Goal: Task Accomplishment & Management: Manage account settings

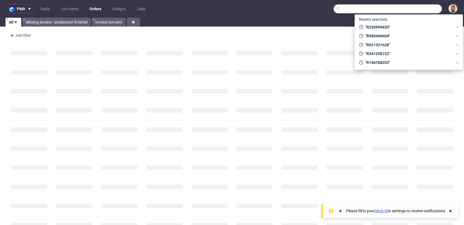
click at [419, 7] on input "text" at bounding box center [388, 8] width 108 height 9
paste input "R636040182"
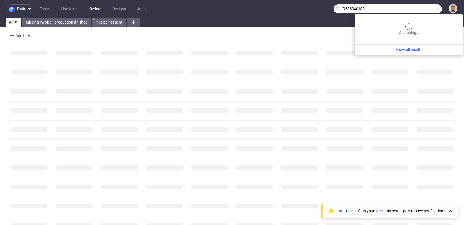
type input "R636040182"
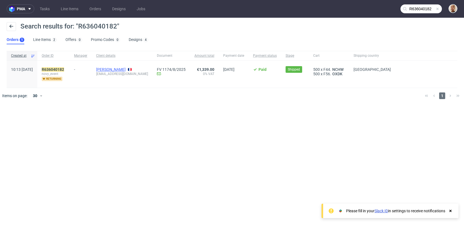
click at [116, 70] on link "[PERSON_NAME]" at bounding box center [111, 69] width 30 height 4
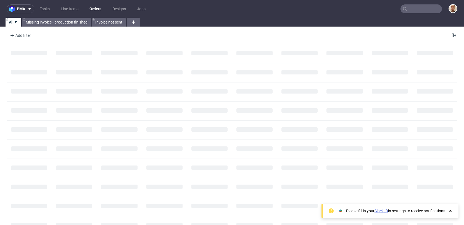
click at [431, 11] on input "text" at bounding box center [421, 8] width 41 height 9
paste input "R636040182"
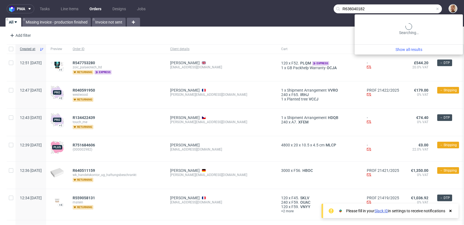
type input "R636040182"
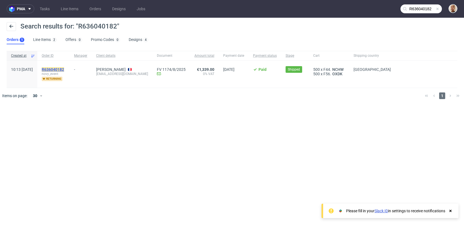
click at [64, 69] on mark "R636040182" at bounding box center [53, 69] width 22 height 4
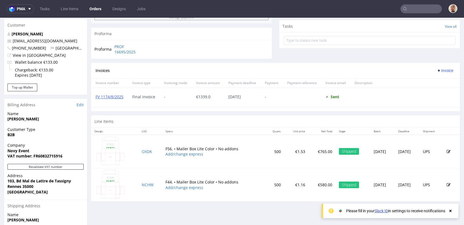
scroll to position [196, 0]
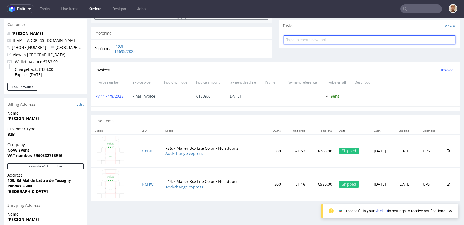
click at [301, 42] on input "text" at bounding box center [370, 39] width 172 height 9
type input "refund"
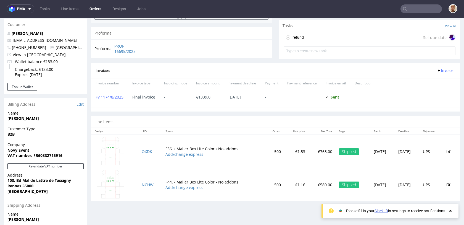
click at [302, 40] on div "refund Set due date" at bounding box center [370, 37] width 172 height 11
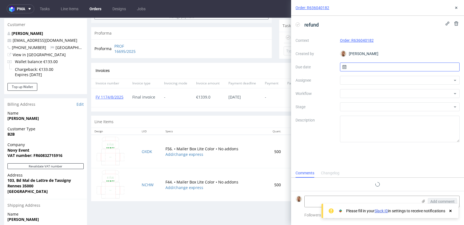
scroll to position [4, 0]
click at [370, 68] on input "text" at bounding box center [400, 66] width 120 height 9
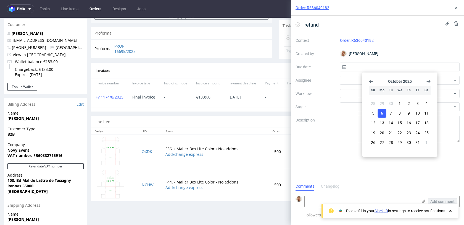
click at [385, 113] on button "6" at bounding box center [382, 113] width 9 height 9
type input "06/10/2025"
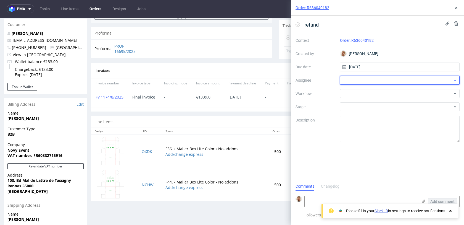
click at [365, 81] on div at bounding box center [400, 80] width 120 height 9
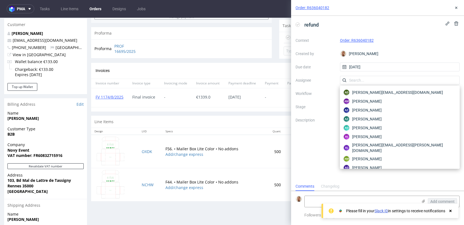
type input "a"
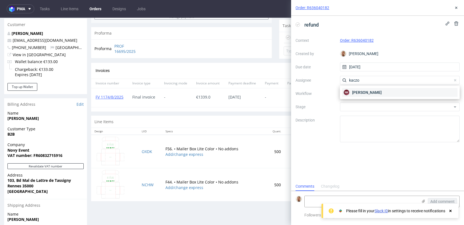
type input "kaczo"
click at [360, 90] on span "Natalia Kaczorowska" at bounding box center [367, 93] width 30 height 6
click at [360, 90] on div at bounding box center [400, 93] width 120 height 9
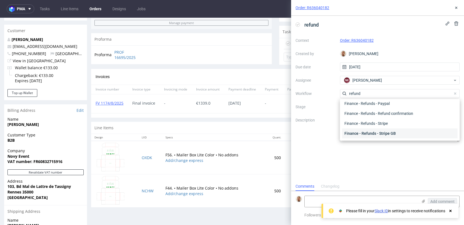
scroll to position [0, 0]
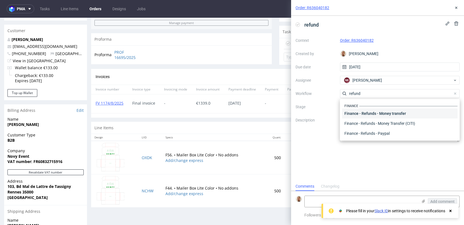
type input "refund"
click at [379, 116] on div "Finance - Refunds - Money transfer" at bounding box center [400, 113] width 116 height 10
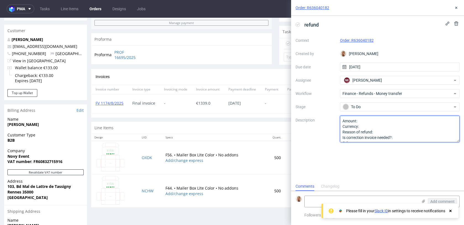
click at [370, 117] on textarea "Amount: Currency: Reason of refund: Is correction invoice needed?: Other:" at bounding box center [400, 129] width 120 height 27
click at [370, 121] on textarea "Amount: Currency: Reason of refund: Is correction invoice needed?: Other:" at bounding box center [400, 129] width 120 height 27
click at [379, 131] on textarea "Amount: 267 units of OXDK & Currency: Reason of refund: Is correction invoice n…" at bounding box center [400, 129] width 120 height 27
click at [429, 137] on textarea "Amount: 267 units of OXDK & 142 units of NCHW Currency: Reason of refund: compl…" at bounding box center [400, 129] width 120 height 27
type textarea "Amount: 267 units of OXDK & 142 units of NCHW Currency: Reason of refund: compl…"
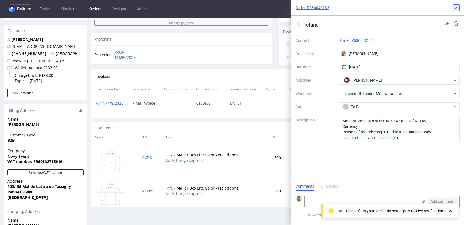
click at [455, 10] on button at bounding box center [456, 7] width 7 height 7
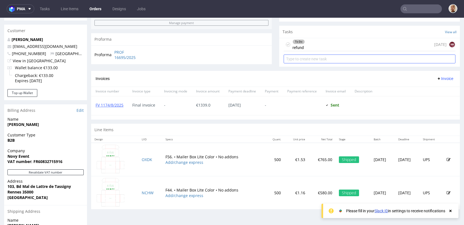
click at [328, 59] on input "text" at bounding box center [370, 58] width 172 height 9
type input "invoice's correction"
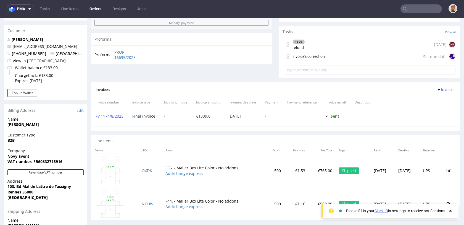
click at [333, 57] on div "invoice's correction Set due date" at bounding box center [370, 56] width 172 height 11
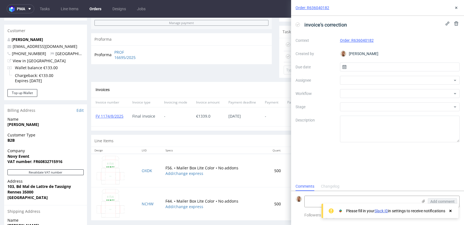
scroll to position [4, 0]
click at [375, 69] on input "text" at bounding box center [400, 66] width 120 height 9
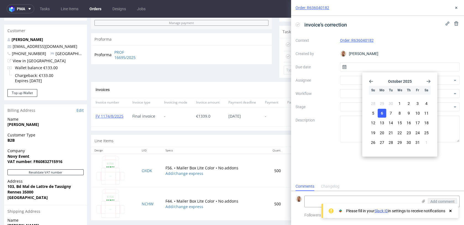
click at [384, 112] on button "6" at bounding box center [382, 113] width 9 height 9
type input "06/10/2025"
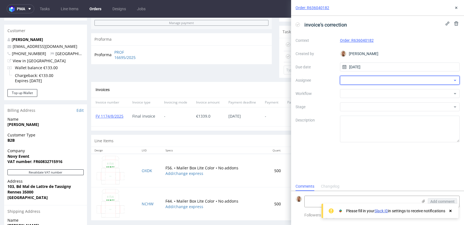
click at [371, 80] on div at bounding box center [400, 80] width 120 height 9
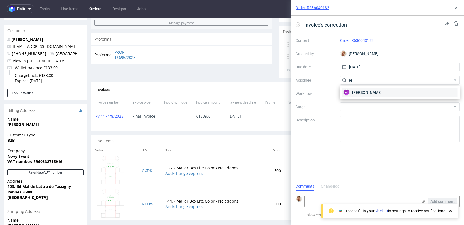
type input "łę"
click at [368, 91] on span "Aleksandra Łętowska" at bounding box center [367, 93] width 30 height 6
click at [368, 91] on div at bounding box center [400, 93] width 120 height 9
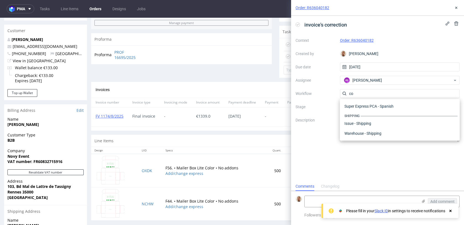
scroll to position [0, 0]
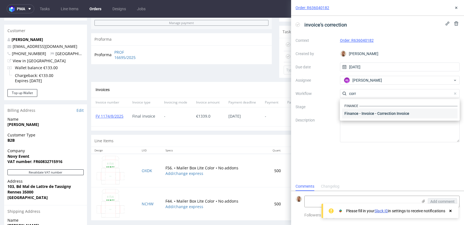
type input "corr"
click at [364, 112] on div "Finance - Invoice - Correction Invoice" at bounding box center [400, 113] width 116 height 10
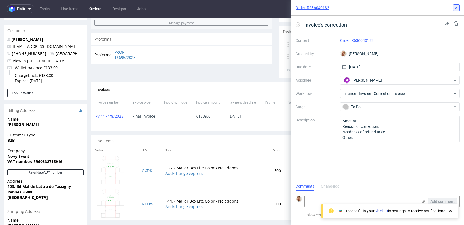
click at [456, 7] on icon at bounding box center [456, 8] width 4 height 4
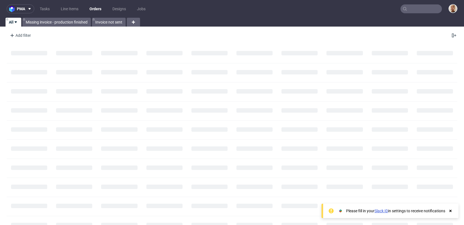
click at [432, 7] on input "text" at bounding box center [421, 8] width 41 height 9
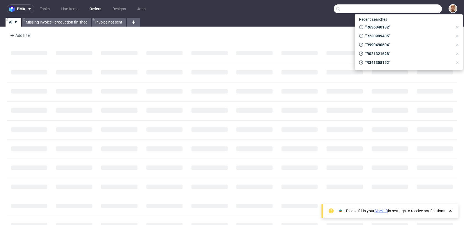
paste input "R451526176"
type input "R451526176"
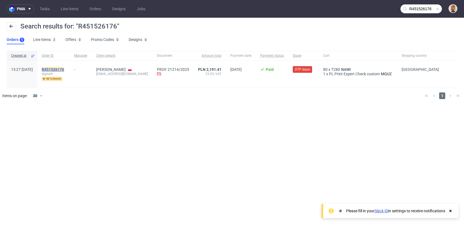
click at [64, 68] on mark "R451526176" at bounding box center [53, 69] width 22 height 4
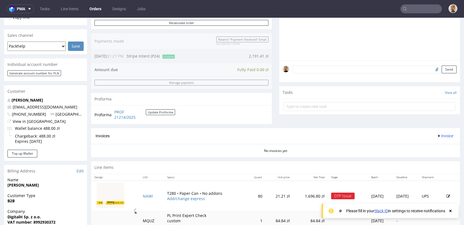
scroll to position [143, 0]
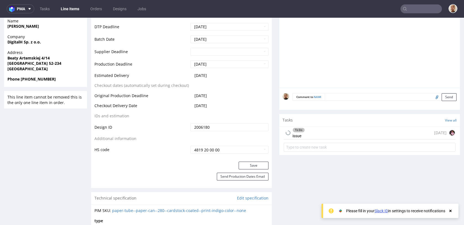
scroll to position [259, 0]
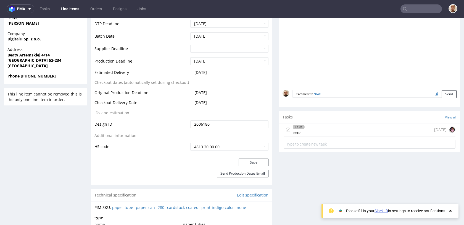
click at [301, 132] on div "To Do issue" at bounding box center [299, 129] width 12 height 13
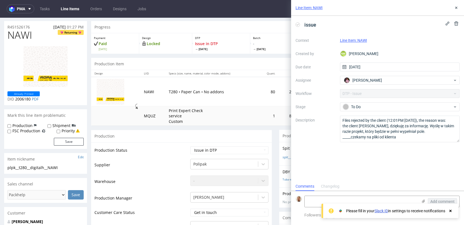
scroll to position [3, 0]
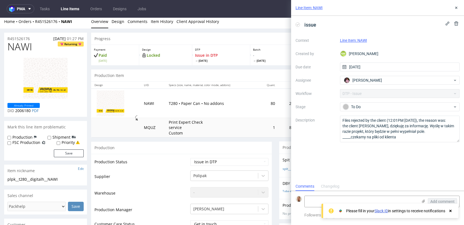
click at [422, 203] on div "Please fill in your Slack ID in settings to receive notifications" at bounding box center [390, 210] width 137 height 14
click at [424, 201] on use at bounding box center [423, 200] width 3 height 3
click at [0, 0] on input "file" at bounding box center [0, 0] width 0 height 0
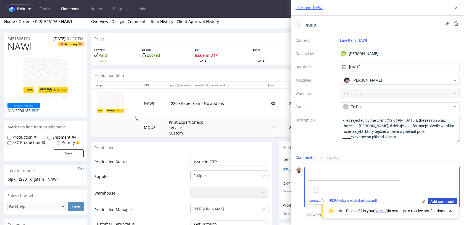
click at [434, 198] on button "Add comment" at bounding box center [442, 201] width 29 height 7
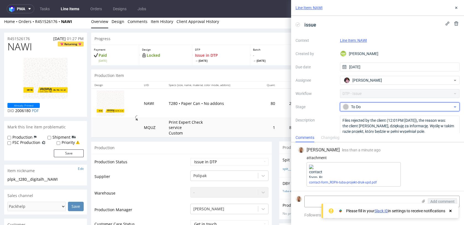
click at [369, 106] on div "To Do" at bounding box center [398, 107] width 110 height 6
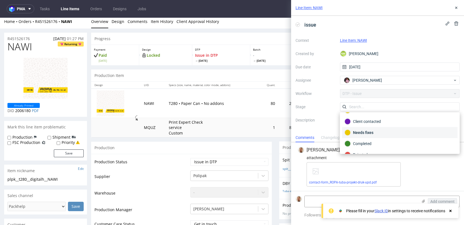
scroll to position [35, 0]
click at [360, 142] on div "Completed" at bounding box center [400, 141] width 111 height 6
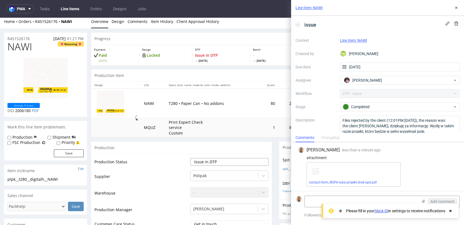
click at [219, 159] on select "Waiting for Artwork Waiting for Diecut Waiting for Mockup Waiting for DTP Waiti…" at bounding box center [229, 162] width 78 height 8
select select "back_for_dtp"
click at [190, 158] on select "Waiting for Artwork Waiting for Diecut Waiting for Mockup Waiting for DTP Waiti…" at bounding box center [229, 162] width 78 height 8
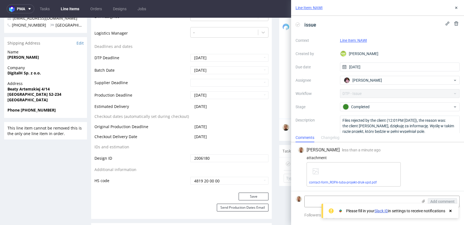
scroll to position [229, 0]
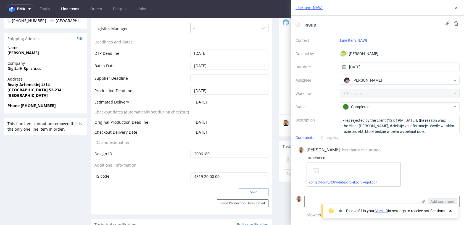
click at [249, 192] on button "Save" at bounding box center [254, 192] width 30 height 8
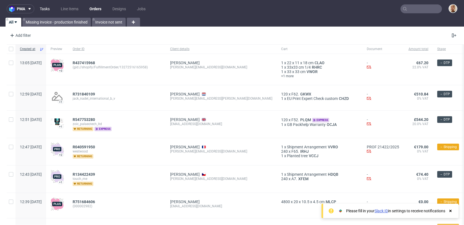
click at [49, 11] on link "Tasks" at bounding box center [44, 8] width 17 height 9
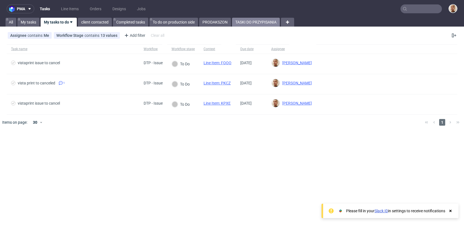
click at [240, 23] on link "TASKI DO PRZYPISANIA" at bounding box center [256, 22] width 48 height 9
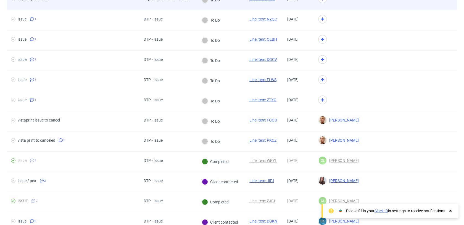
scroll to position [120, 0]
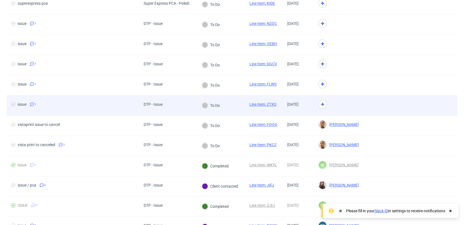
click at [199, 106] on div "To Do" at bounding box center [210, 105] width 27 height 20
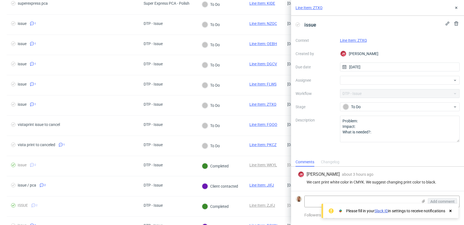
click at [363, 41] on link "Line Item: ZTXQ" at bounding box center [353, 40] width 27 height 4
click at [352, 77] on div at bounding box center [400, 80] width 120 height 9
type input "rach"
click at [357, 91] on span "Michał Rachański" at bounding box center [367, 93] width 30 height 6
click at [454, 9] on icon at bounding box center [456, 8] width 4 height 4
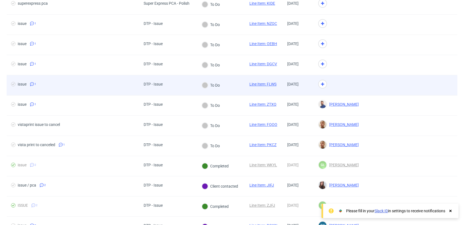
click at [363, 84] on div at bounding box center [338, 85] width 49 height 20
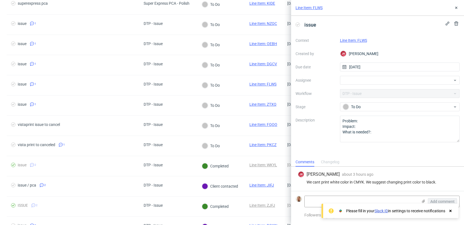
click at [361, 44] on div "Context Line Item: FLWS Created by JK Jan Kocik Due date 06/10/2025 Assignee Wo…" at bounding box center [378, 89] width 164 height 106
click at [361, 41] on link "Line Item: FLWS" at bounding box center [353, 40] width 27 height 4
click at [357, 79] on div at bounding box center [400, 80] width 120 height 9
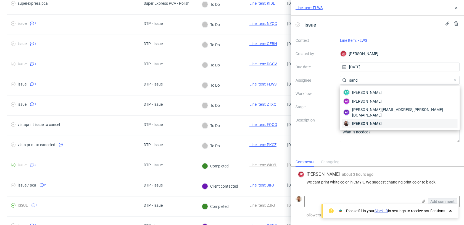
type input "sand"
click at [351, 120] on div "[PERSON_NAME]" at bounding box center [400, 123] width 116 height 9
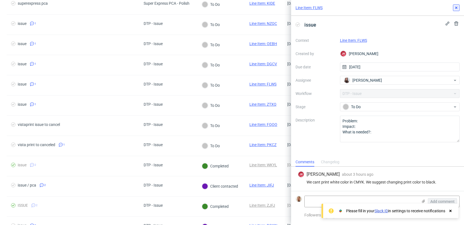
click at [454, 9] on icon at bounding box center [456, 8] width 4 height 4
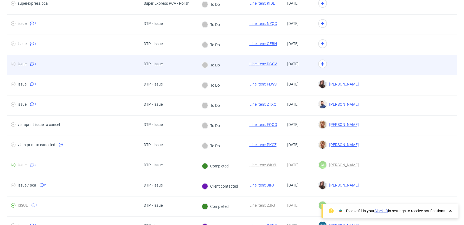
click at [363, 60] on div at bounding box center [338, 65] width 49 height 20
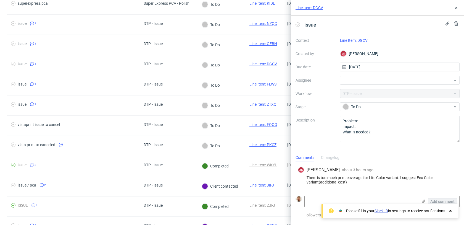
click at [350, 40] on link "Line Item: DGCV" at bounding box center [354, 40] width 28 height 4
click at [365, 85] on div "Context Line Item: DGCV Created by JK Jan Kocik Due date 06/10/2025 Assignee Wo…" at bounding box center [378, 89] width 164 height 106
click at [368, 75] on div "Context Line Item: DGCV Created by JK Jan Kocik Due date 06/10/2025 Assignee Wo…" at bounding box center [378, 89] width 164 height 106
click at [368, 78] on div at bounding box center [400, 80] width 120 height 9
type input "guill"
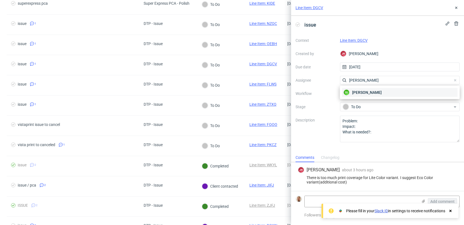
click at [374, 93] on span "[PERSON_NAME]" at bounding box center [367, 93] width 30 height 6
click at [454, 4] on button at bounding box center [456, 7] width 7 height 7
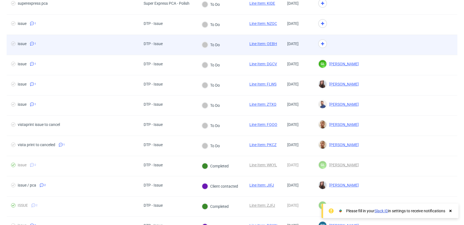
click at [363, 53] on div at bounding box center [338, 45] width 49 height 20
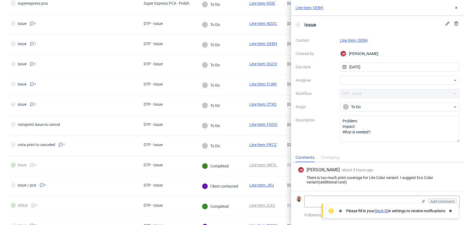
click at [357, 43] on div "Line Item: OEBH" at bounding box center [400, 40] width 120 height 7
click at [356, 41] on link "Line Item: OEBH" at bounding box center [354, 40] width 28 height 4
click at [352, 78] on div at bounding box center [400, 80] width 120 height 9
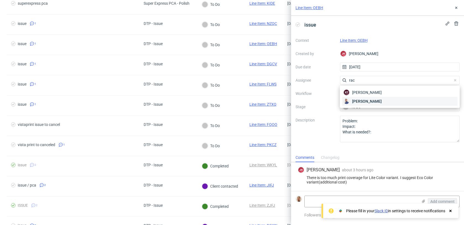
type input "rac"
click at [359, 99] on span "[PERSON_NAME]" at bounding box center [367, 101] width 30 height 6
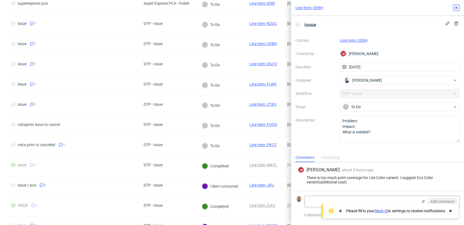
click at [457, 6] on icon at bounding box center [456, 8] width 4 height 4
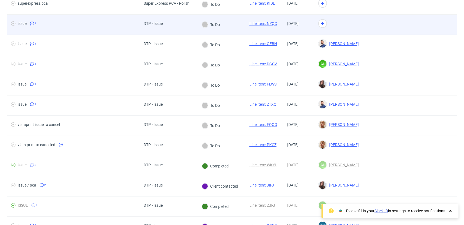
click at [362, 31] on div at bounding box center [338, 25] width 49 height 20
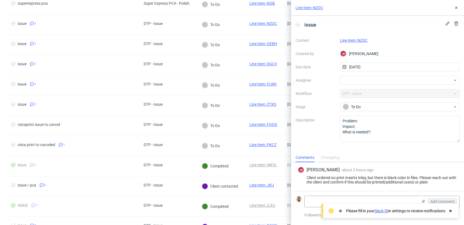
click at [357, 40] on link "Line Item: NZQC" at bounding box center [354, 40] width 28 height 4
click at [355, 79] on div at bounding box center [400, 80] width 120 height 9
type input "guil"
click at [354, 95] on div "GL Guillaume Leroux" at bounding box center [400, 92] width 116 height 9
click at [452, 8] on div "Line Item: NZQC" at bounding box center [377, 8] width 173 height 16
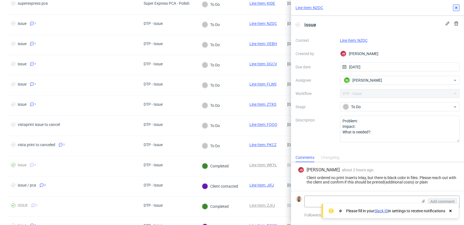
click at [455, 8] on icon at bounding box center [456, 8] width 4 height 4
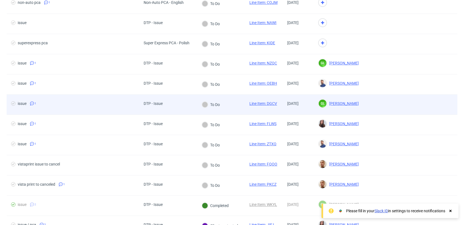
scroll to position [54, 0]
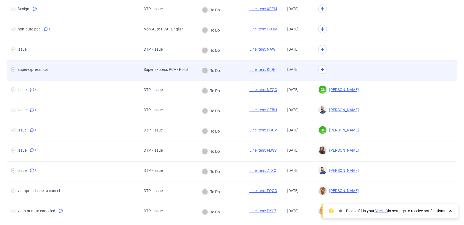
click at [363, 61] on div at bounding box center [338, 71] width 49 height 20
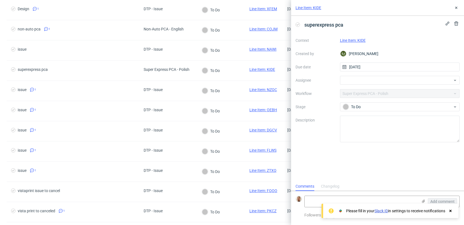
scroll to position [4, 0]
click at [359, 40] on link "Line Item: KIDE" at bounding box center [353, 40] width 26 height 4
click at [369, 82] on div at bounding box center [400, 80] width 120 height 9
type input "bogn"
click at [369, 92] on span "[PERSON_NAME]" at bounding box center [367, 93] width 30 height 6
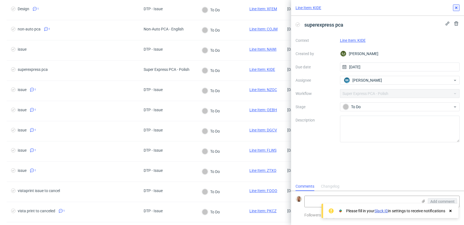
click at [455, 9] on use at bounding box center [456, 8] width 2 height 2
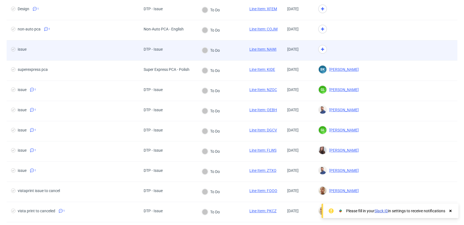
click at [358, 47] on div at bounding box center [338, 50] width 49 height 20
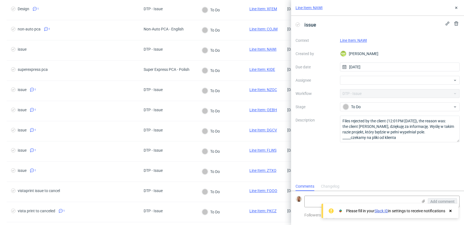
scroll to position [4, 0]
click at [348, 39] on link "Line Item: NAWI" at bounding box center [353, 40] width 27 height 4
click at [354, 77] on div at bounding box center [400, 80] width 120 height 9
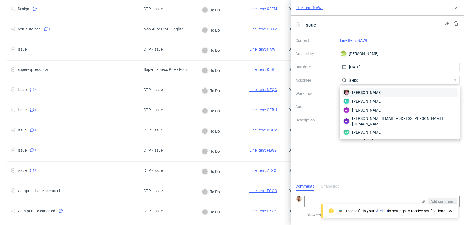
type input "aleks"
click at [357, 91] on span "[PERSON_NAME]" at bounding box center [367, 93] width 30 height 6
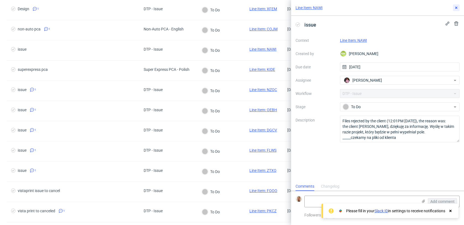
click at [455, 6] on icon at bounding box center [456, 8] width 4 height 4
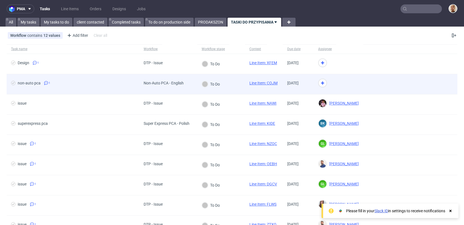
click at [350, 88] on div at bounding box center [338, 84] width 49 height 20
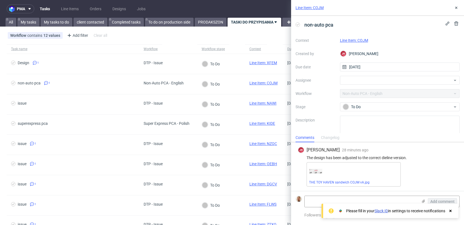
click at [363, 37] on div "Context Line Item: COJM Created by JK Jan Kocik Due date 06/10/2025 Assignee Wo…" at bounding box center [378, 89] width 164 height 106
click at [362, 40] on link "Line Item: COJM" at bounding box center [354, 40] width 28 height 4
click at [347, 80] on div at bounding box center [400, 80] width 120 height 9
type input "matt"
click at [352, 97] on div "[PERSON_NAME]" at bounding box center [400, 92] width 120 height 13
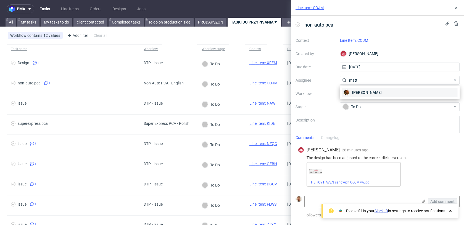
click at [355, 93] on span "[PERSON_NAME]" at bounding box center [367, 93] width 30 height 6
click at [457, 7] on icon at bounding box center [456, 8] width 4 height 4
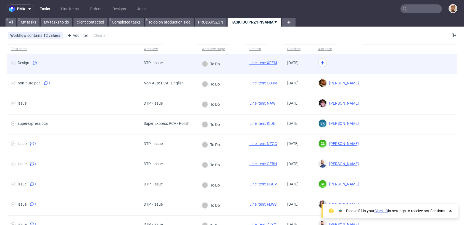
click at [363, 62] on div at bounding box center [338, 64] width 49 height 20
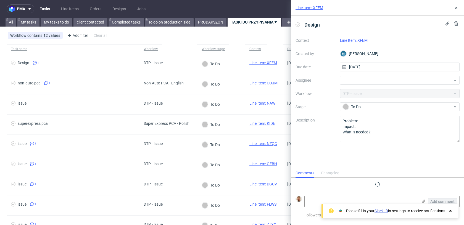
scroll to position [6, 0]
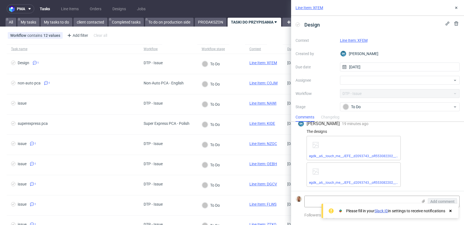
click at [349, 40] on link "Line Item: XFEM" at bounding box center [354, 40] width 28 height 4
click at [455, 7] on icon at bounding box center [456, 8] width 4 height 4
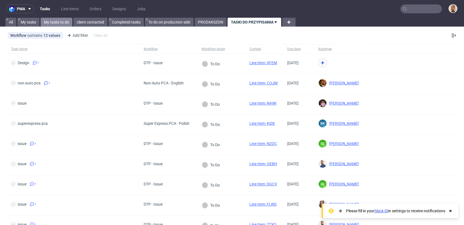
click at [58, 22] on link "My tasks to do" at bounding box center [57, 22] width 32 height 9
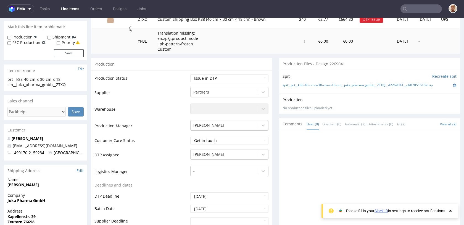
scroll to position [28, 0]
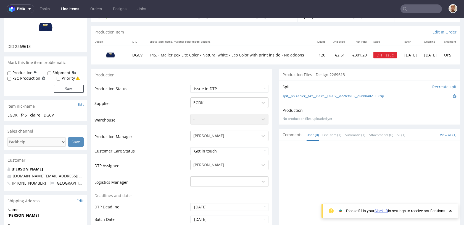
scroll to position [9, 0]
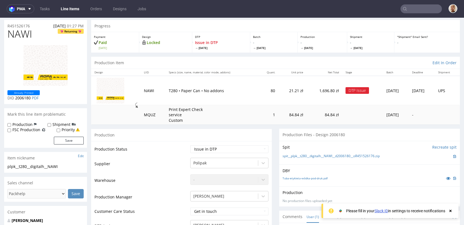
scroll to position [14, 0]
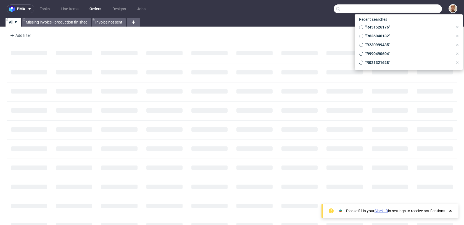
click at [404, 7] on input "text" at bounding box center [388, 8] width 108 height 9
paste input "R090324523"
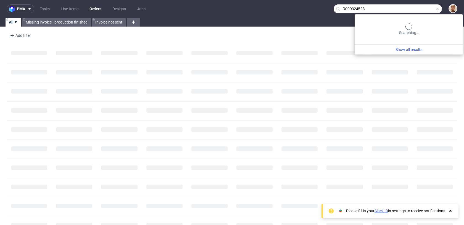
type input "R090324523"
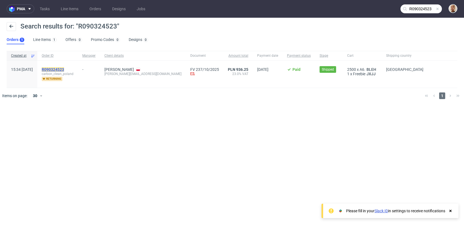
click at [65, 69] on link "R090324523" at bounding box center [53, 69] width 23 height 4
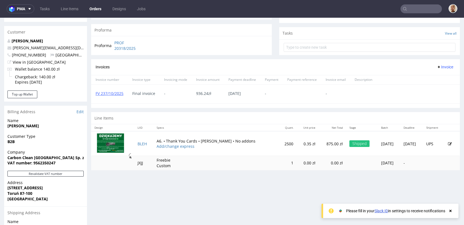
scroll to position [223, 0]
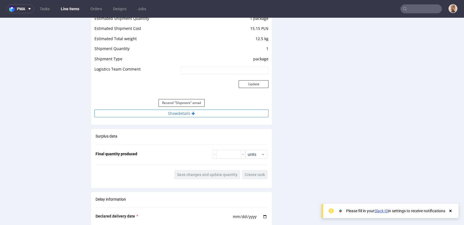
click at [201, 115] on button "Show details" at bounding box center [182, 113] width 174 height 8
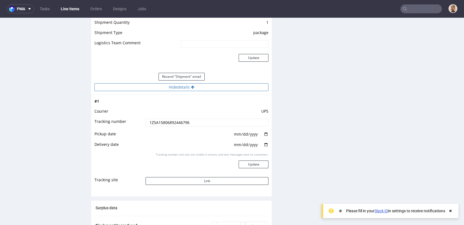
scroll to position [597, 0]
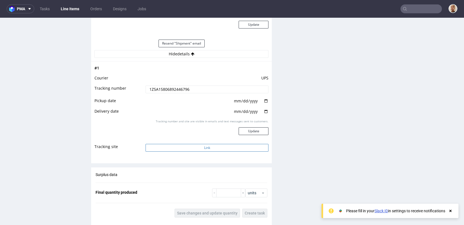
click at [189, 150] on button "Link" at bounding box center [207, 148] width 123 height 8
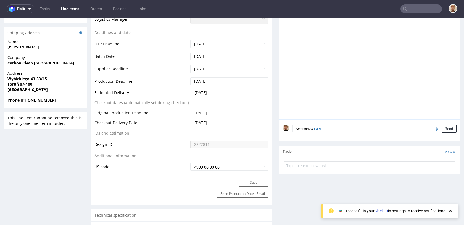
scroll to position [0, 0]
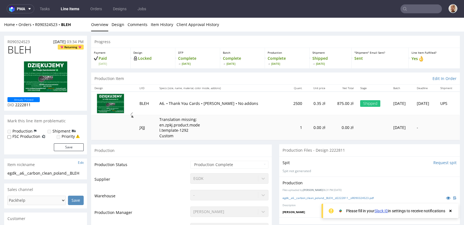
click at [420, 11] on input "text" at bounding box center [421, 8] width 41 height 9
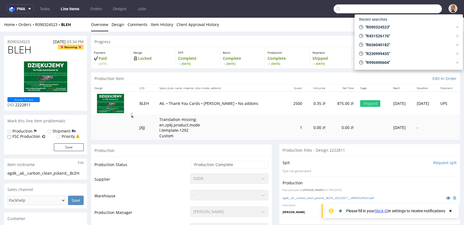
paste input "R867302761"
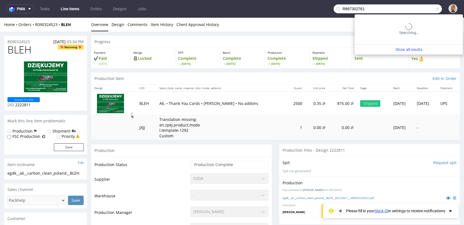
type input "R867302761"
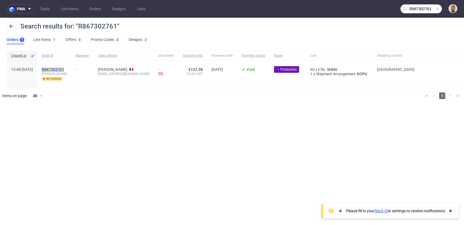
click at [64, 67] on mark "R867302761" at bounding box center [53, 69] width 22 height 4
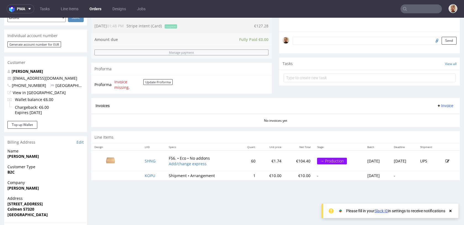
scroll to position [184, 0]
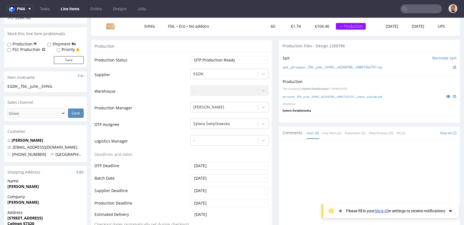
scroll to position [76, 0]
click at [446, 96] on icon at bounding box center [448, 96] width 4 height 4
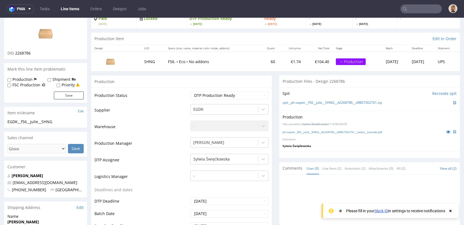
scroll to position [0, 0]
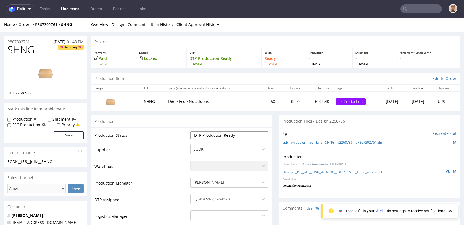
click at [233, 135] on select "Waiting for Artwork Waiting for Diecut Waiting for Mockup Waiting for DTP Waiti…" at bounding box center [229, 135] width 78 height 8
select select "back_for_dtp"
click at [190, 131] on select "Waiting for Artwork Waiting for Diecut Waiting for Mockup Waiting for DTP Waiti…" at bounding box center [229, 135] width 78 height 8
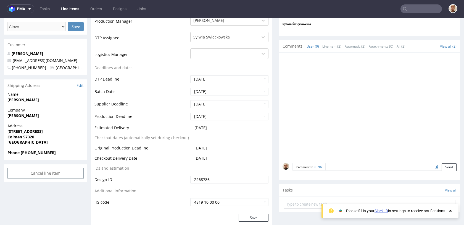
scroll to position [249, 0]
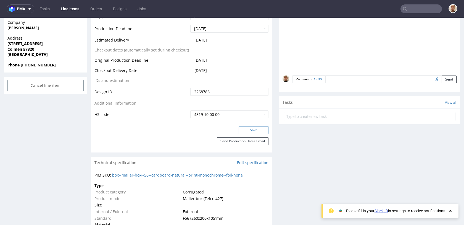
click at [251, 132] on button "Save" at bounding box center [254, 130] width 30 height 8
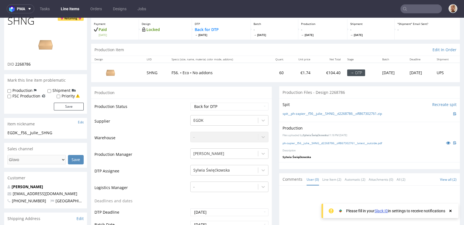
scroll to position [28, 0]
click at [294, 144] on link "ph-zapier__f56__julie__SHNG__d2268786__oR867302761__latest__outside.pdf" at bounding box center [333, 144] width 100 height 4
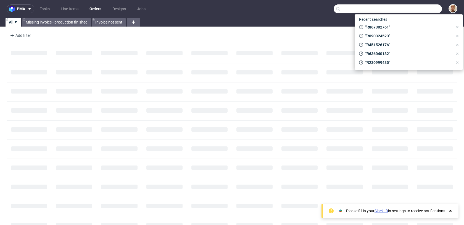
click at [433, 10] on input "text" at bounding box center [388, 8] width 108 height 9
paste input "R090324523"
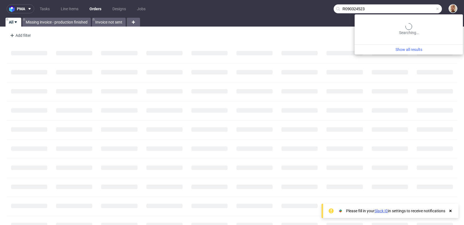
type input "R090324523"
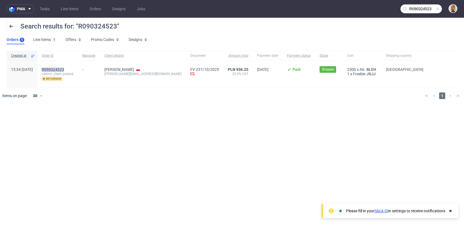
click at [64, 69] on mark "R090324523" at bounding box center [53, 69] width 22 height 4
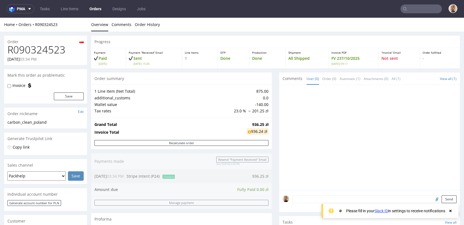
scroll to position [273, 0]
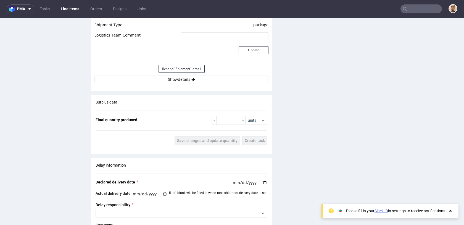
scroll to position [581, 0]
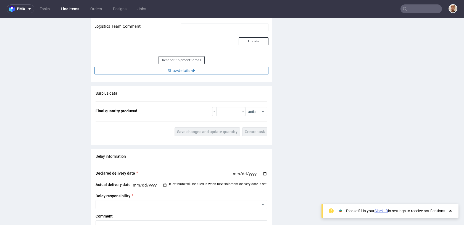
click at [192, 73] on button "Show details" at bounding box center [182, 71] width 174 height 8
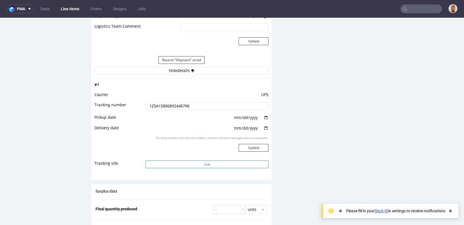
click at [227, 161] on button "Link" at bounding box center [207, 164] width 123 height 8
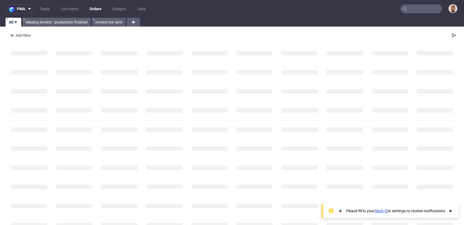
click at [405, 7] on input "text" at bounding box center [421, 8] width 41 height 9
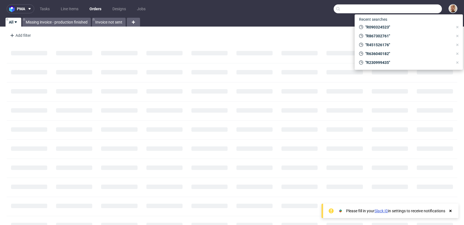
paste input "R867302761"
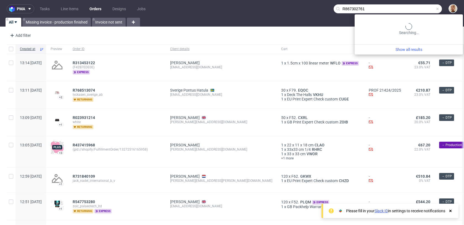
type input "R867302761"
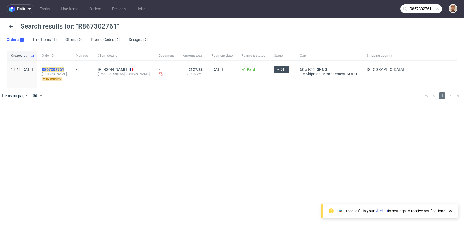
click at [64, 69] on mark "R867302761" at bounding box center [53, 69] width 22 height 4
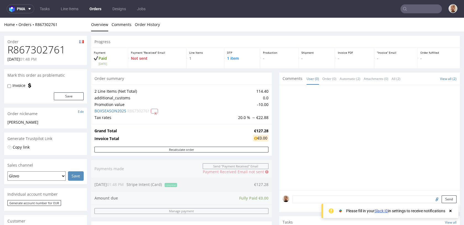
scroll to position [258, 0]
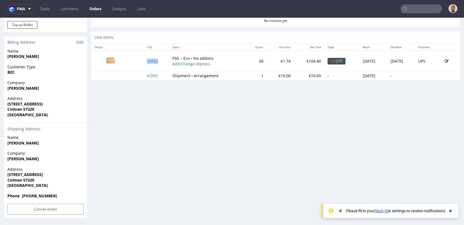
click at [152, 64] on td "SHNG" at bounding box center [156, 61] width 25 height 20
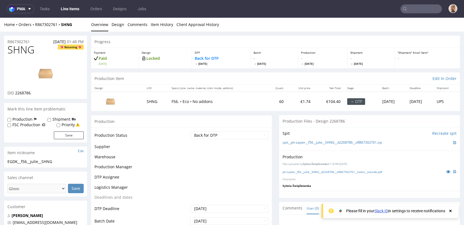
scroll to position [182, 0]
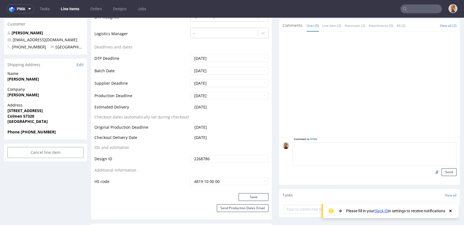
click at [332, 148] on textarea at bounding box center [375, 154] width 164 height 24
type textarea "design :"
click at [434, 170] on input "file" at bounding box center [437, 171] width 8 height 7
type input "C:\fakepath\GOODVERSION-2361175-box-eu-mailer-box-56-cardboard-natural-print-mo…"
click at [442, 171] on button "Send" at bounding box center [449, 172] width 15 height 8
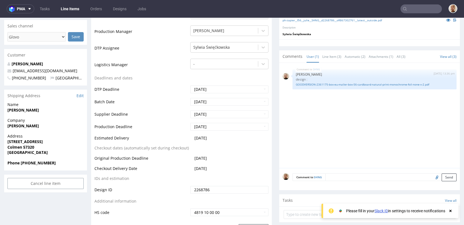
scroll to position [0, 0]
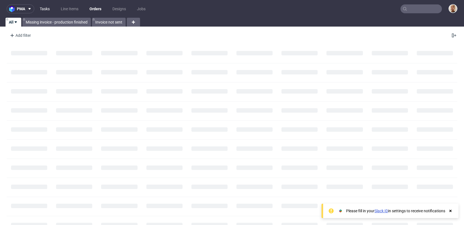
click at [49, 9] on link "Tasks" at bounding box center [44, 8] width 17 height 9
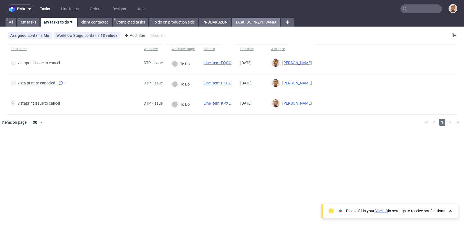
click at [249, 26] on link "TASKI DO PRZYPISANIA" at bounding box center [256, 22] width 48 height 9
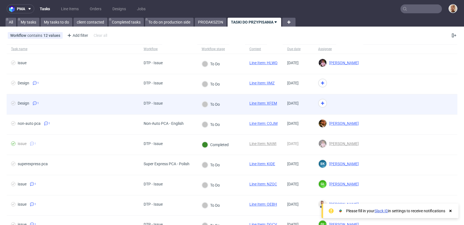
click at [239, 106] on div "To Do" at bounding box center [221, 104] width 48 height 20
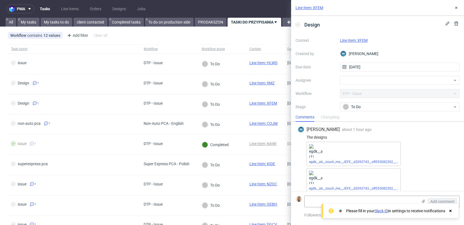
scroll to position [6, 0]
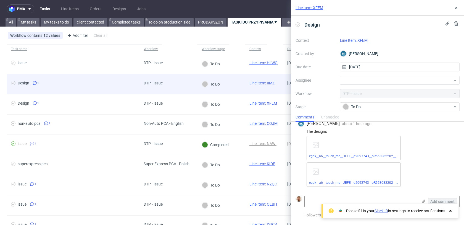
click at [228, 79] on div "To Do" at bounding box center [221, 84] width 48 height 20
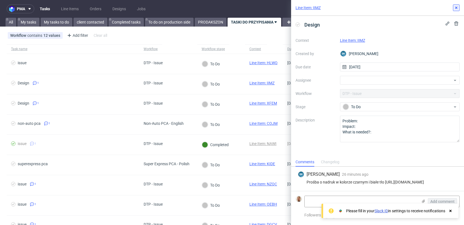
click at [455, 7] on icon at bounding box center [456, 8] width 4 height 4
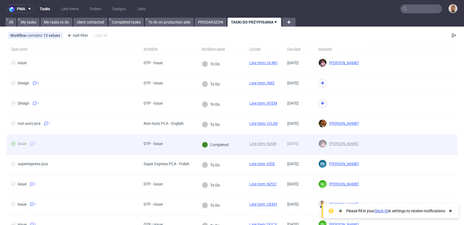
click at [101, 145] on span "issue 1" at bounding box center [73, 144] width 124 height 7
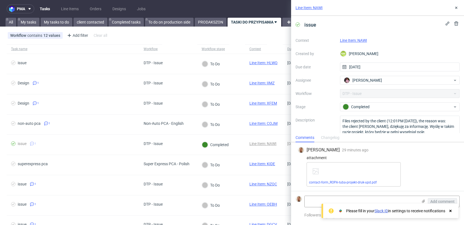
click at [456, 4] on div "Line Item: NAWI" at bounding box center [377, 8] width 173 height 16
click at [457, 10] on icon at bounding box center [456, 8] width 4 height 4
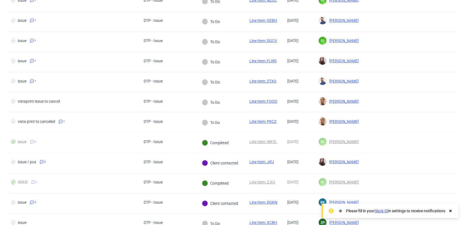
scroll to position [185, 0]
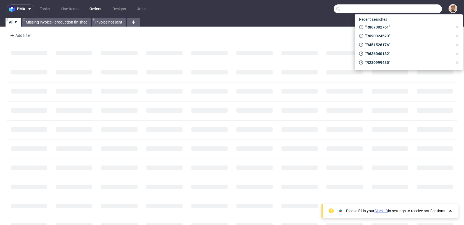
click at [434, 10] on input "text" at bounding box center [388, 8] width 108 height 9
paste input "R410666133"
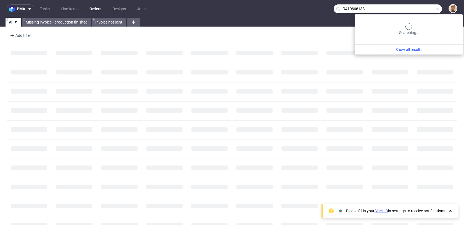
type input "R410666133"
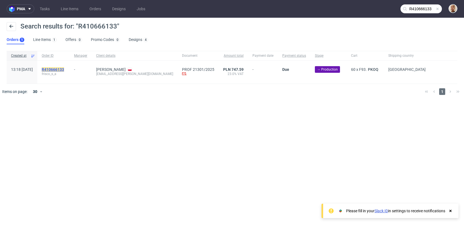
click at [64, 70] on mark "R410666133" at bounding box center [53, 69] width 22 height 4
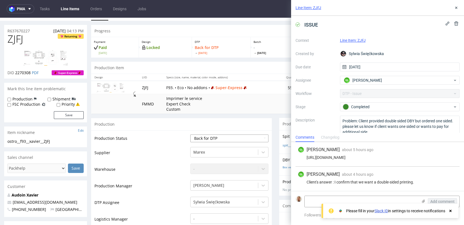
scroll to position [12, 0]
click at [458, 9] on icon at bounding box center [456, 8] width 4 height 4
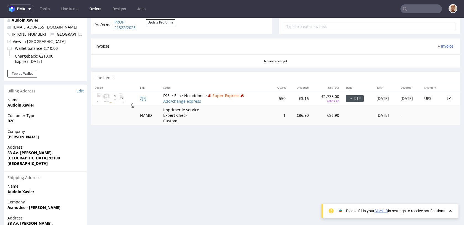
scroll to position [195, 0]
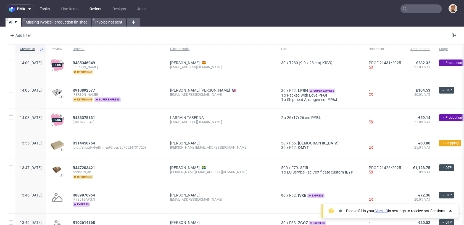
click at [49, 9] on link "Tasks" at bounding box center [44, 8] width 17 height 9
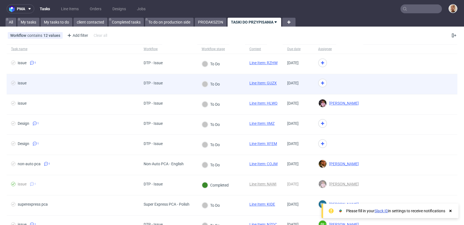
click at [179, 78] on div "DTP - Issue" at bounding box center [168, 84] width 58 height 20
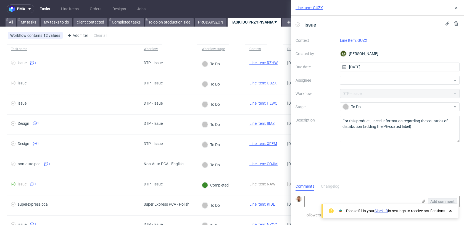
scroll to position [4, 0]
click at [366, 41] on link "Line Item: GUZX" at bounding box center [353, 40] width 27 height 4
click at [375, 83] on div at bounding box center [400, 80] width 120 height 9
type input "guil"
click at [371, 93] on span "Guillaume Leroux" at bounding box center [367, 93] width 30 height 6
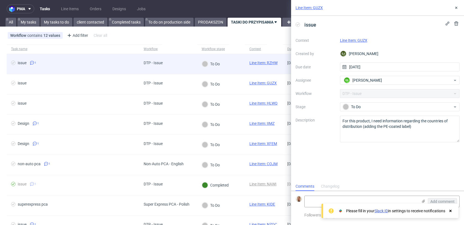
click at [243, 65] on div "To Do" at bounding box center [221, 64] width 48 height 20
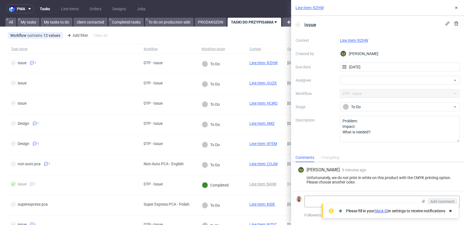
click at [359, 41] on link "Line Item: RZHW" at bounding box center [354, 40] width 28 height 4
click at [374, 82] on div at bounding box center [400, 80] width 120 height 9
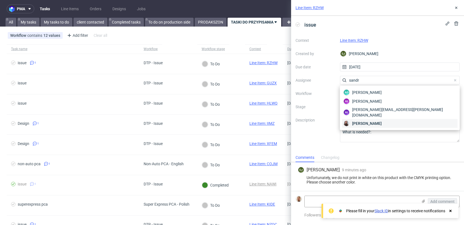
type input "sandr"
click at [379, 119] on div "[PERSON_NAME]" at bounding box center [400, 123] width 116 height 9
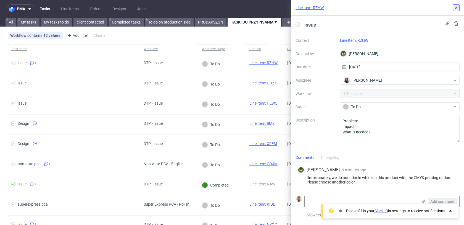
click at [458, 7] on icon at bounding box center [456, 8] width 4 height 4
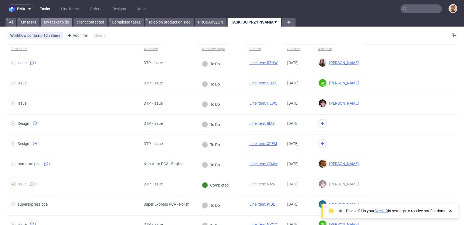
click at [65, 20] on link "My tasks to do" at bounding box center [57, 22] width 32 height 9
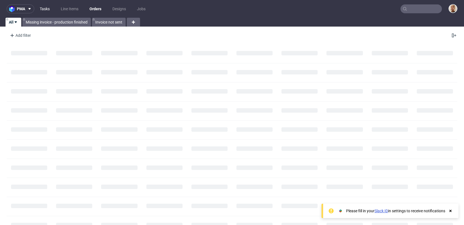
click at [46, 6] on link "Tasks" at bounding box center [44, 8] width 17 height 9
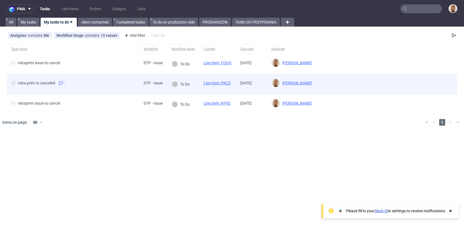
click at [92, 90] on div "vista print to canceled 1" at bounding box center [73, 84] width 133 height 20
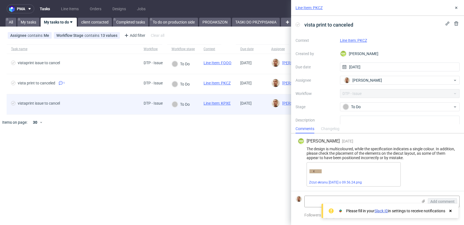
click at [91, 104] on span "vistaprint issue to cancel" at bounding box center [73, 104] width 124 height 7
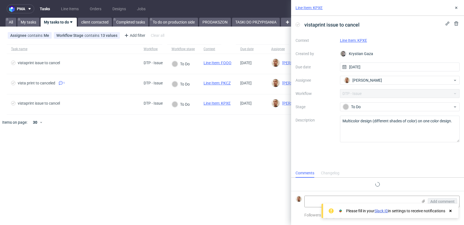
scroll to position [4, 0]
click at [357, 40] on link "Line Item: KPXE" at bounding box center [353, 40] width 27 height 4
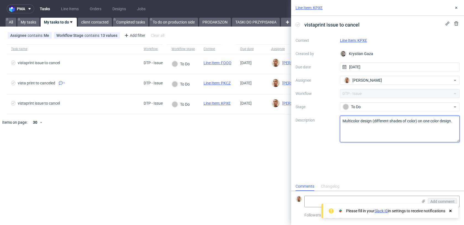
click at [361, 124] on textarea "Multicolor design (different shades of color) on one color design." at bounding box center [400, 129] width 120 height 27
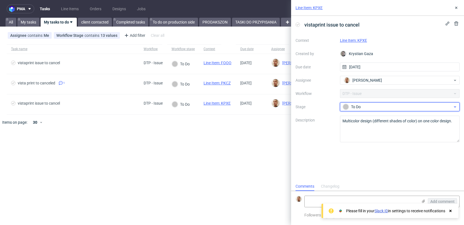
click at [368, 103] on div "To Do" at bounding box center [400, 106] width 120 height 9
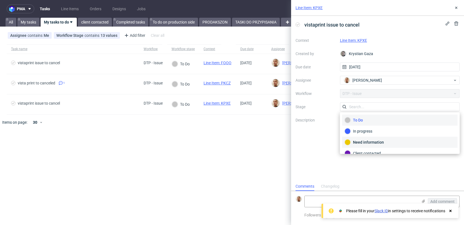
scroll to position [40, 0]
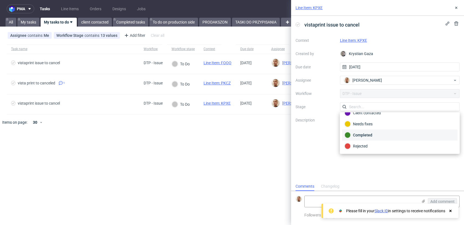
click at [369, 137] on div "Completed" at bounding box center [400, 135] width 111 height 6
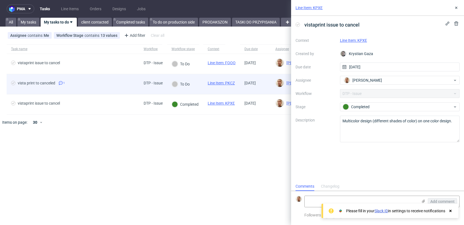
click at [176, 82] on div at bounding box center [175, 84] width 6 height 6
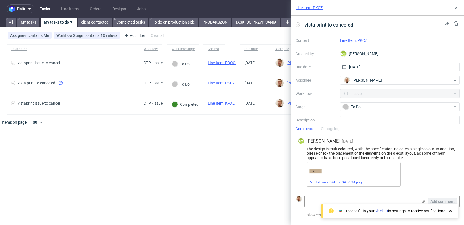
click at [356, 41] on link "Line Item: PKCZ" at bounding box center [353, 40] width 27 height 4
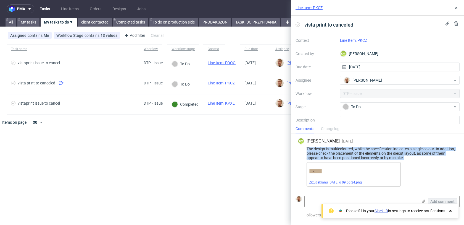
drag, startPoint x: 407, startPoint y: 158, endPoint x: 302, endPoint y: 148, distance: 105.7
click at [302, 148] on div "The design is multicoloured, while the specification indicates a single colour.…" at bounding box center [378, 152] width 160 height 13
copy div "The design is multicoloured, while the specification indicates a single colour.…"
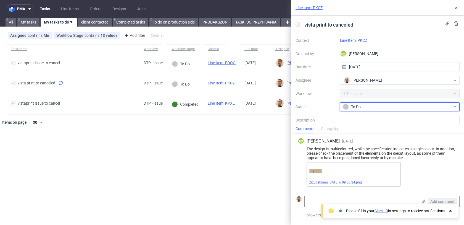
click at [355, 104] on div "To Do" at bounding box center [398, 107] width 110 height 6
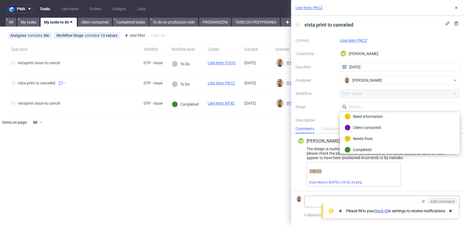
scroll to position [40, 0]
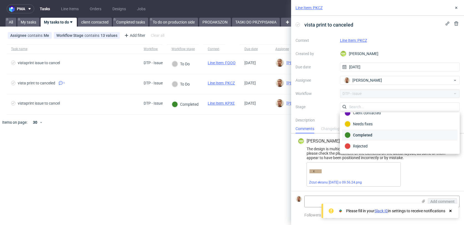
click at [365, 133] on div "Completed" at bounding box center [400, 135] width 111 height 6
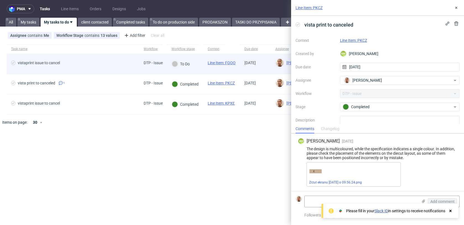
click at [139, 58] on div "vistaprint issue to cancel" at bounding box center [73, 64] width 133 height 20
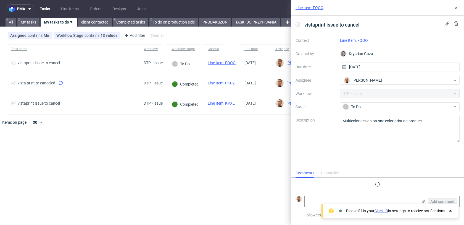
scroll to position [4, 0]
click at [357, 42] on link "Line Item: FQOO" at bounding box center [354, 40] width 28 height 4
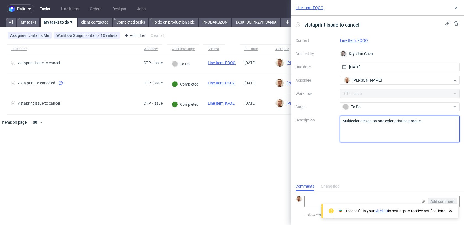
click at [358, 124] on textarea "Multicolor design on one color printing product." at bounding box center [400, 129] width 120 height 27
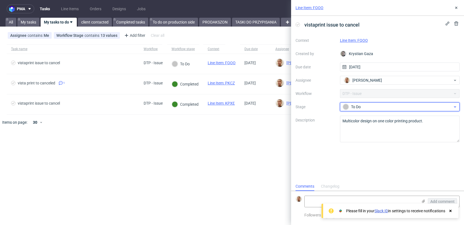
click at [375, 104] on div "To Do" at bounding box center [398, 107] width 110 height 6
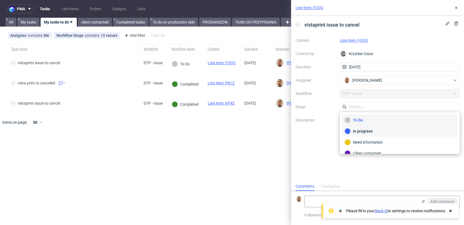
scroll to position [40, 0]
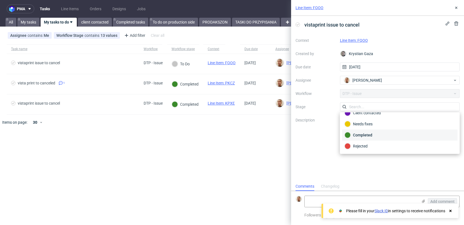
click at [367, 138] on div "Completed" at bounding box center [400, 134] width 116 height 11
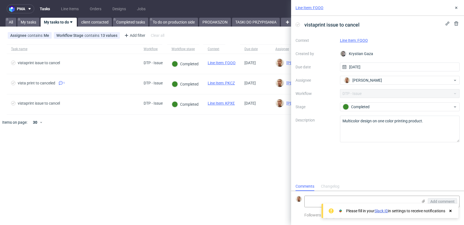
click at [73, 26] on link "My tasks to do" at bounding box center [59, 22] width 36 height 9
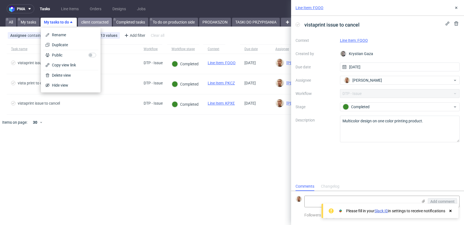
click at [85, 26] on link "client contacted" at bounding box center [95, 22] width 34 height 9
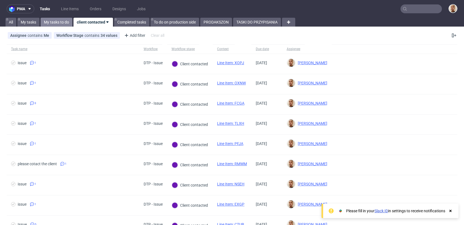
click at [60, 22] on link "My tasks to do" at bounding box center [57, 22] width 32 height 9
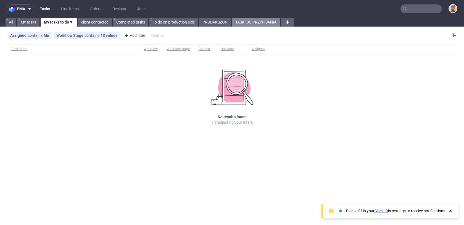
click at [265, 22] on link "TASKI DO PRZYPISANIA" at bounding box center [256, 22] width 48 height 9
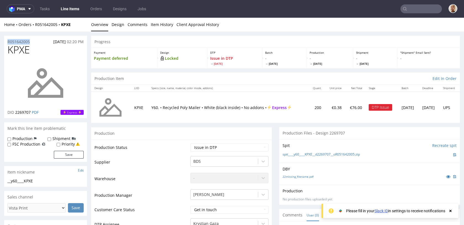
drag, startPoint x: 33, startPoint y: 41, endPoint x: 0, endPoint y: 40, distance: 33.2
copy p "R051642005"
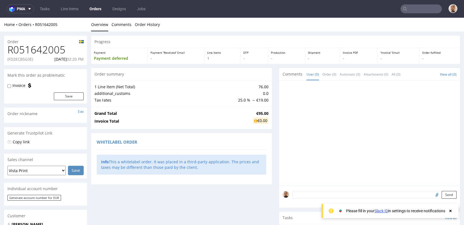
click at [30, 59] on p "(FD2ECB5G3E)" at bounding box center [20, 59] width 26 height 6
copy p "FD2ECB5G3E"
click at [56, 57] on p "[DATE] 02:20 PM" at bounding box center [68, 59] width 29 height 6
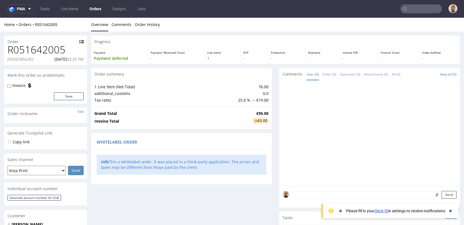
copy p "[DATE]"
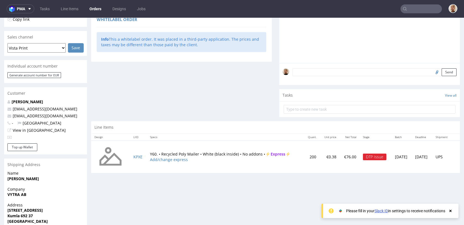
scroll to position [154, 0]
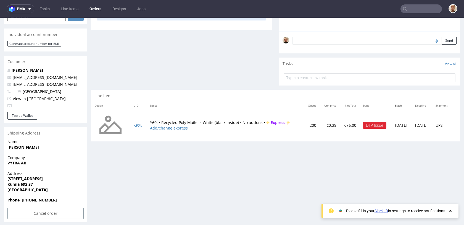
click at [209, 135] on td "Y60. • Recycled Poly Mailer • White (black inside) • No addons • Express Add/ch…" at bounding box center [225, 125] width 157 height 33
drag, startPoint x: 258, startPoint y: 122, endPoint x: 147, endPoint y: 121, distance: 111.1
click at [147, 121] on td "Y60. • Recycled Poly Mailer • White (black inside) • No addons • Express Add/ch…" at bounding box center [225, 125] width 157 height 33
copy td "Y60. • Recycled Poly Mailer • White (black inside) • No addons"
click at [52, 216] on input "Cancel order" at bounding box center [45, 213] width 76 height 11
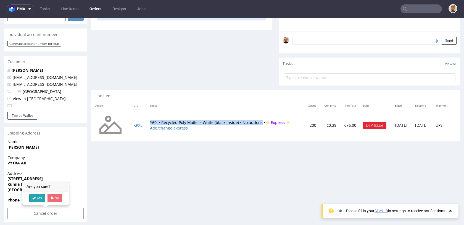
click at [42, 198] on link "Yes" at bounding box center [37, 198] width 16 height 8
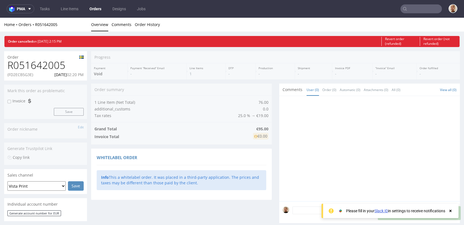
scroll to position [0, 0]
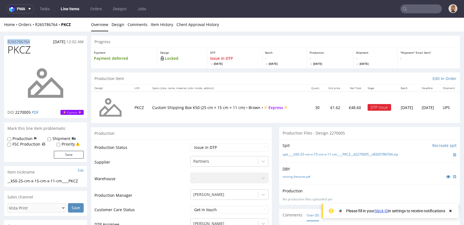
drag, startPoint x: 34, startPoint y: 42, endPoint x: 0, endPoint y: 40, distance: 34.1
copy p "R265786764"
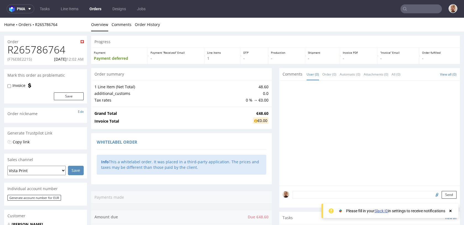
click at [28, 60] on p "(F76EBE2215)" at bounding box center [19, 59] width 24 height 6
copy p "F76EBE2215"
click at [57, 61] on p "[DATE] 12:02 AM" at bounding box center [69, 59] width 30 height 6
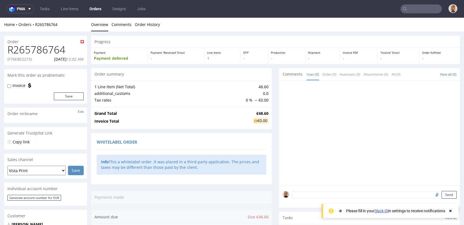
copy p "[DATE]"
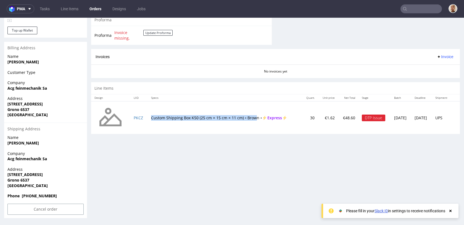
drag, startPoint x: 147, startPoint y: 119, endPoint x: 251, endPoint y: 119, distance: 103.9
click at [251, 119] on td "Custom Shipping Box K50 (25 cm × 15 cm × 11 cm) • Brown • Express" at bounding box center [225, 117] width 154 height 33
drag, startPoint x: 256, startPoint y: 119, endPoint x: 145, endPoint y: 119, distance: 111.1
click at [148, 119] on td "Custom Shipping Box K50 (25 cm × 15 cm × 11 cm) • Brown • Express" at bounding box center [225, 117] width 154 height 33
copy td "Custom Shipping Box K50 (25 cm × 15 cm × 11 cm) • Brown •"
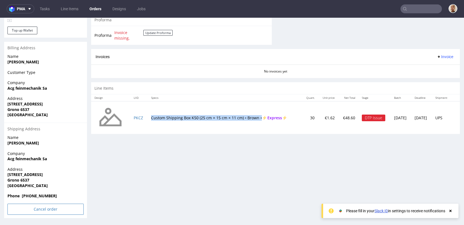
click at [49, 210] on input "Cancel order" at bounding box center [45, 208] width 76 height 11
click at [43, 195] on link "Yes" at bounding box center [37, 194] width 16 height 8
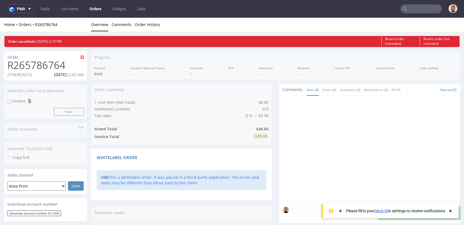
scroll to position [0, 0]
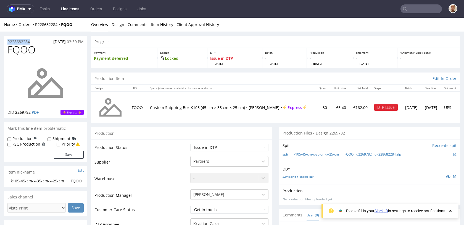
drag, startPoint x: 34, startPoint y: 42, endPoint x: 6, endPoint y: 41, distance: 27.9
click at [6, 41] on div "R228682284 02.10.2025 03:39 PM" at bounding box center [45, 40] width 83 height 9
copy p "R228682284"
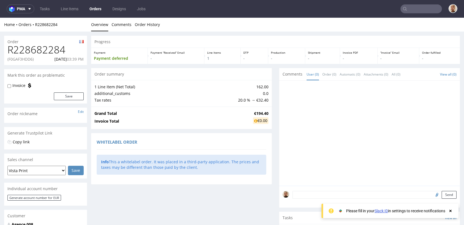
click at [30, 59] on p "(F0GAF3HDD6)" at bounding box center [20, 59] width 26 height 6
copy p "F0GAF3HDD6"
click at [61, 59] on p "02.10.2025 03:39 PM" at bounding box center [68, 59] width 29 height 6
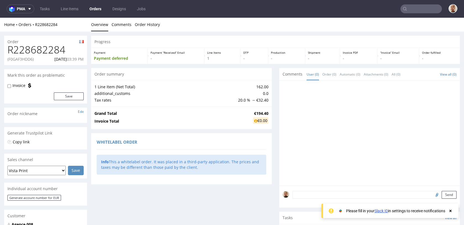
copy p "02.10.2025"
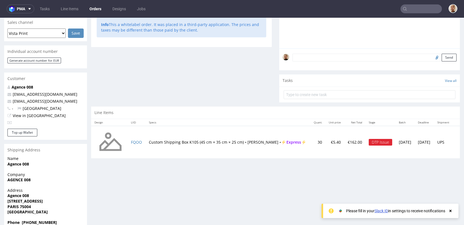
scroll to position [164, 0]
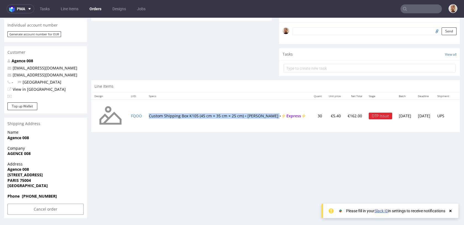
drag, startPoint x: 147, startPoint y: 112, endPoint x: 273, endPoint y: 112, distance: 126.0
click at [273, 112] on td "Custom Shipping Box K105 (45 cm × 35 cm × 25 cm) • White - Brown • Express" at bounding box center [228, 116] width 165 height 33
copy td "Custom Shipping Box K105 (45 cm × 35 cm × 25 cm) • White - Brown"
click at [46, 209] on input "Cancel order" at bounding box center [45, 208] width 76 height 11
click at [37, 194] on link "Yes" at bounding box center [37, 194] width 16 height 8
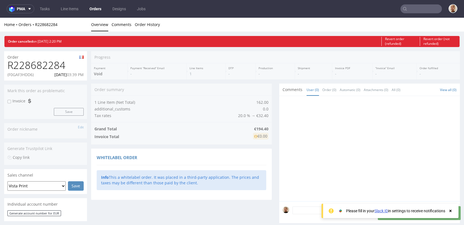
scroll to position [0, 0]
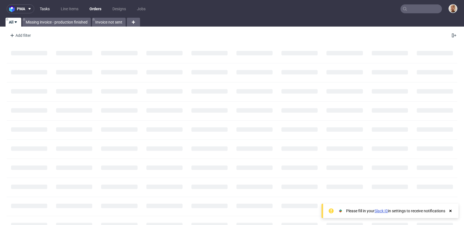
click at [50, 9] on link "Tasks" at bounding box center [44, 8] width 17 height 9
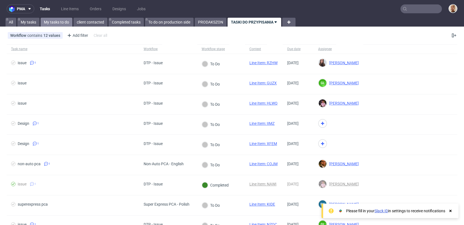
click at [62, 21] on link "My tasks to do" at bounding box center [57, 22] width 32 height 9
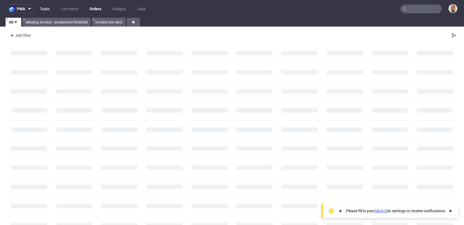
click at [48, 6] on link "Tasks" at bounding box center [44, 8] width 17 height 9
click at [418, 7] on input "text" at bounding box center [421, 8] width 41 height 9
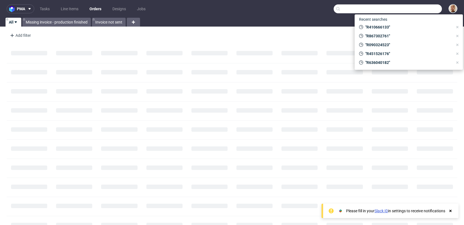
paste input "R961543021"
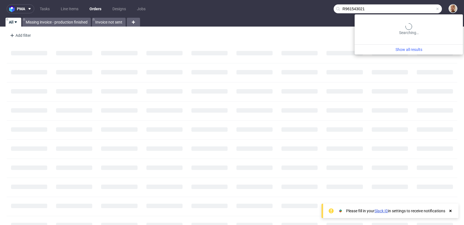
type input "R961543021"
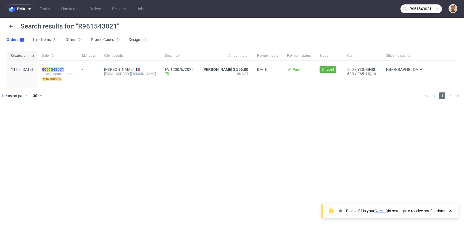
click at [64, 69] on mark "R961543021" at bounding box center [53, 69] width 22 height 4
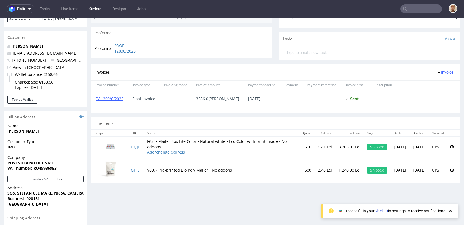
scroll to position [184, 0]
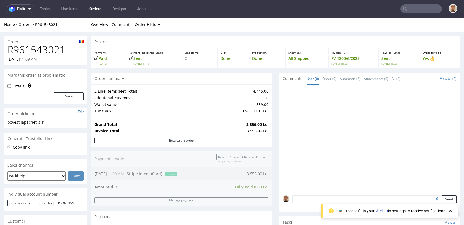
scroll to position [187, 0]
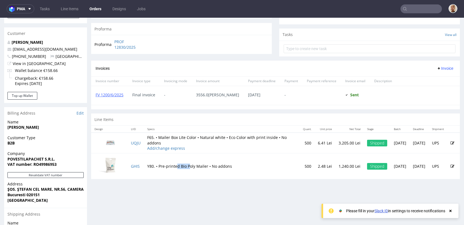
drag, startPoint x: 179, startPoint y: 168, endPoint x: 206, endPoint y: 168, distance: 27.6
click at [206, 168] on td "Y80. • Pre-printed Bio Poly Mailer • No addons" at bounding box center [222, 166] width 156 height 26
drag, startPoint x: 172, startPoint y: 166, endPoint x: 204, endPoint y: 166, distance: 31.2
click at [204, 166] on td "Y80. • Pre-printed Bio Poly Mailer • No addons" at bounding box center [222, 166] width 156 height 26
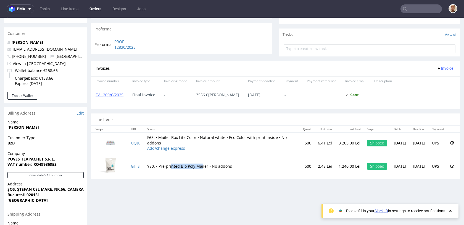
click at [204, 166] on td "Y80. • Pre-printed Bio Poly Mailer • No addons" at bounding box center [222, 166] width 156 height 26
click at [47, 6] on link "Tasks" at bounding box center [44, 8] width 17 height 9
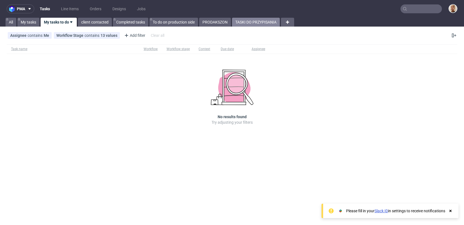
click at [238, 20] on link "TASKI DO PRZYPISANIA" at bounding box center [256, 22] width 48 height 9
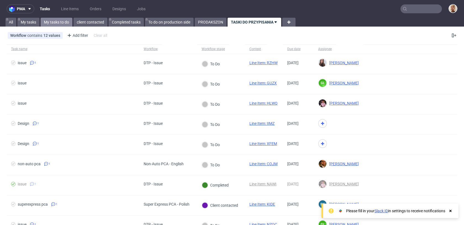
click at [62, 18] on link "My tasks to do" at bounding box center [57, 22] width 32 height 9
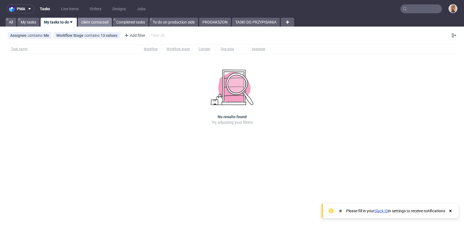
click at [86, 22] on link "client contacted" at bounding box center [95, 22] width 34 height 9
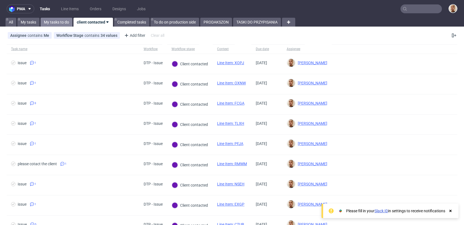
click at [65, 22] on link "My tasks to do" at bounding box center [57, 22] width 32 height 9
